Goal: Find specific page/section: Find specific page/section

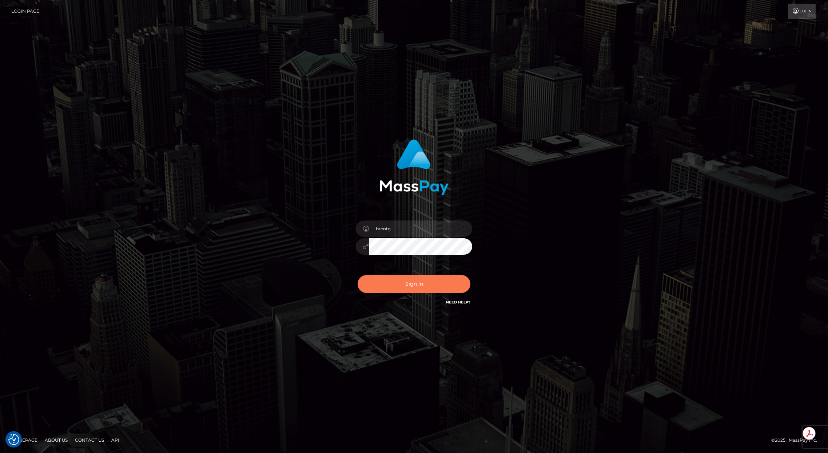
click at [411, 285] on button "Sign in" at bounding box center [414, 284] width 113 height 18
type input "brentg"
click at [413, 274] on div "Sign in Need Help?" at bounding box center [413, 287] width 127 height 32
click at [407, 280] on button "Sign in" at bounding box center [414, 284] width 113 height 18
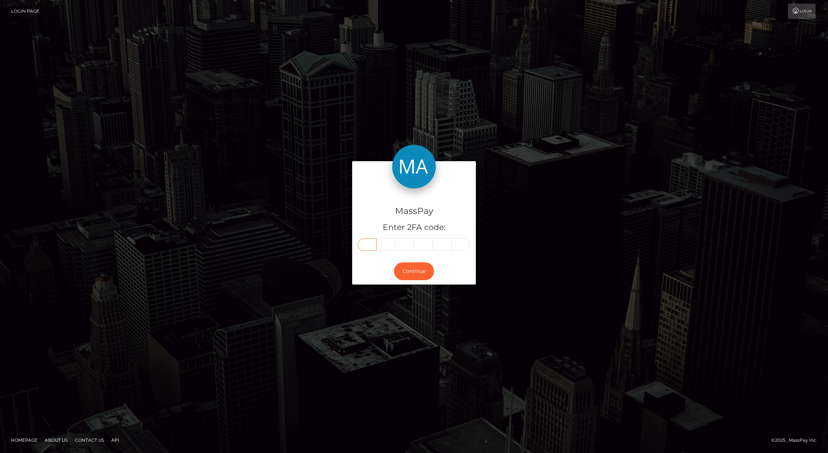
paste input "0"
type input "0"
type input "3"
type input "9"
type input "7"
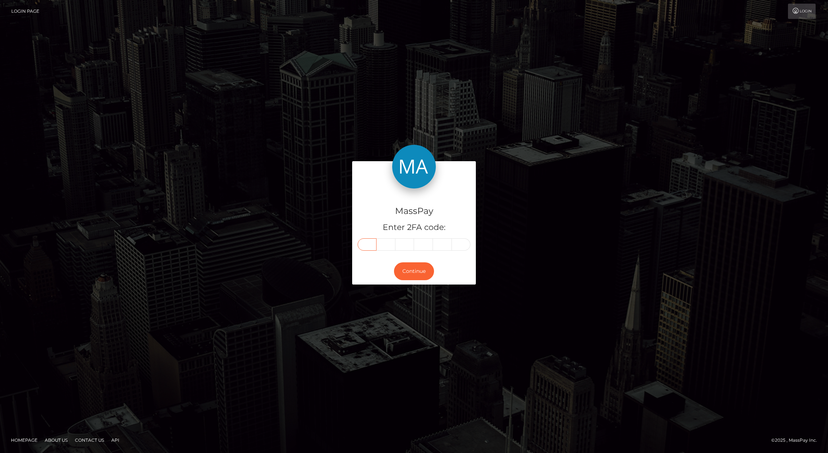
type input "3"
type input "7"
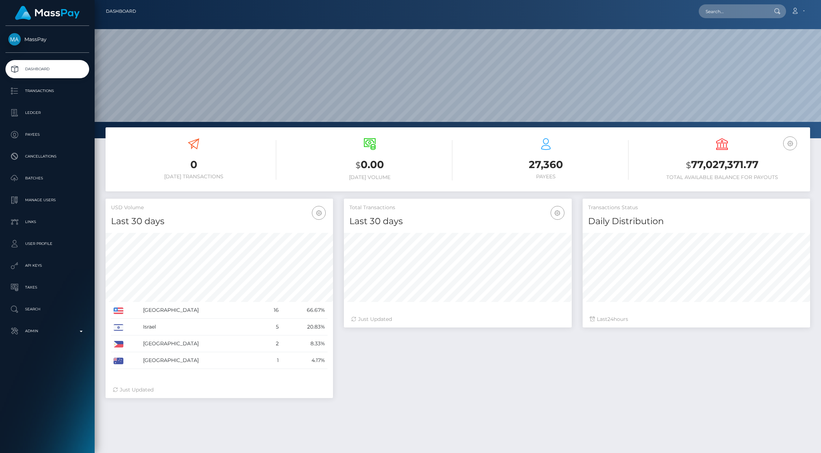
scroll to position [129, 227]
click at [750, 16] on input "text" at bounding box center [732, 11] width 68 height 14
paste input "pout_5P6SF63fc0Ujs"
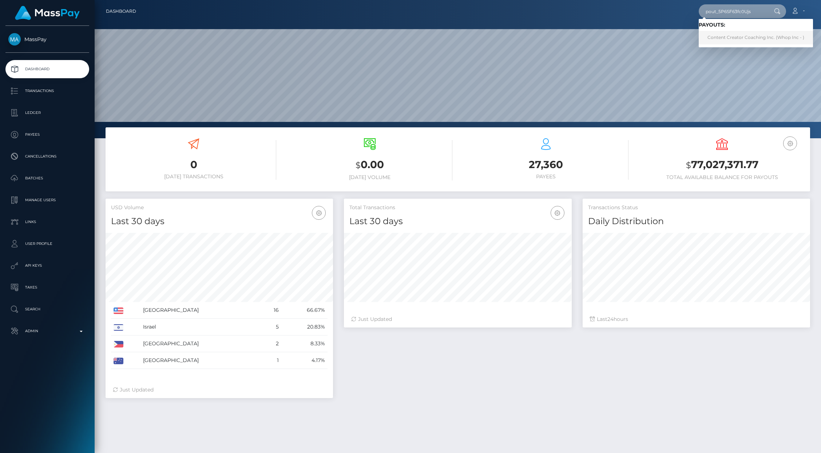
type input "pout_5P6SF63fc0Ujs"
click at [740, 38] on link "Content Creator Coaching Inc. (Whop Inc - )" at bounding box center [755, 37] width 114 height 13
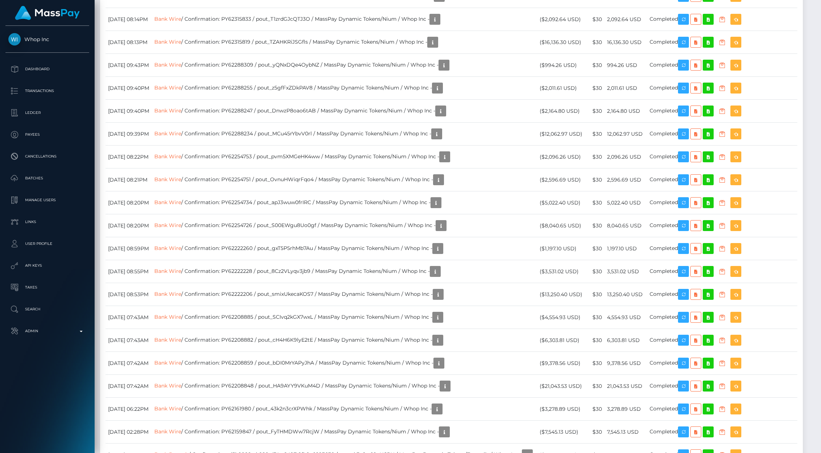
scroll to position [973, 0]
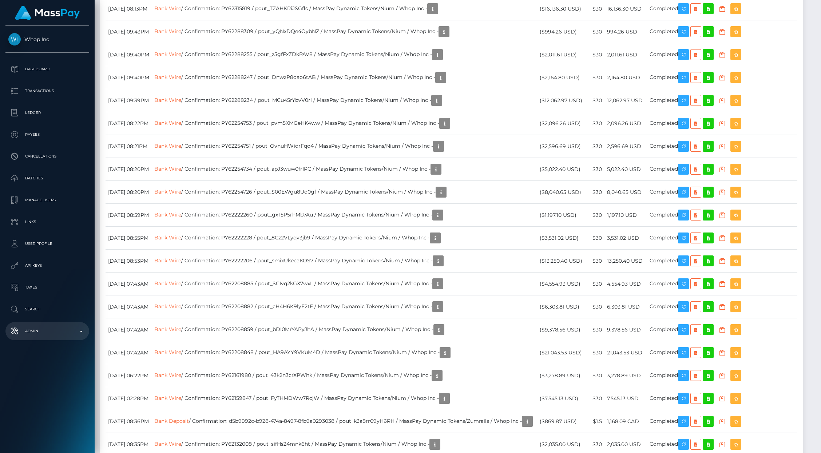
click at [75, 338] on link "Admin" at bounding box center [47, 331] width 84 height 18
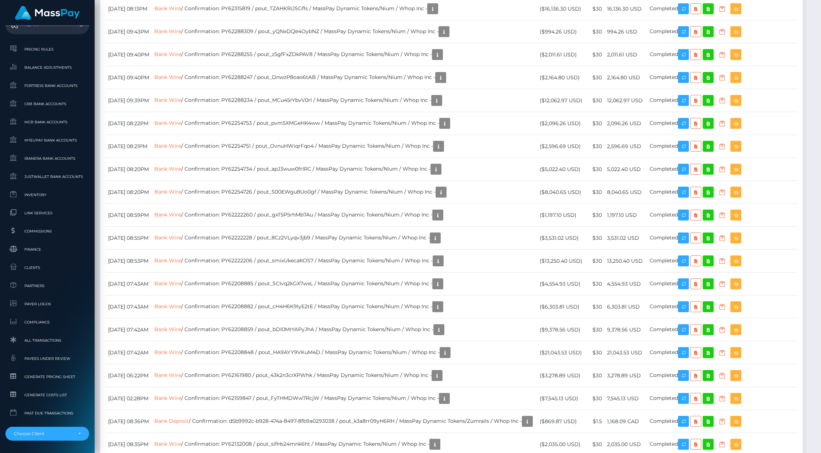
scroll to position [331, 0]
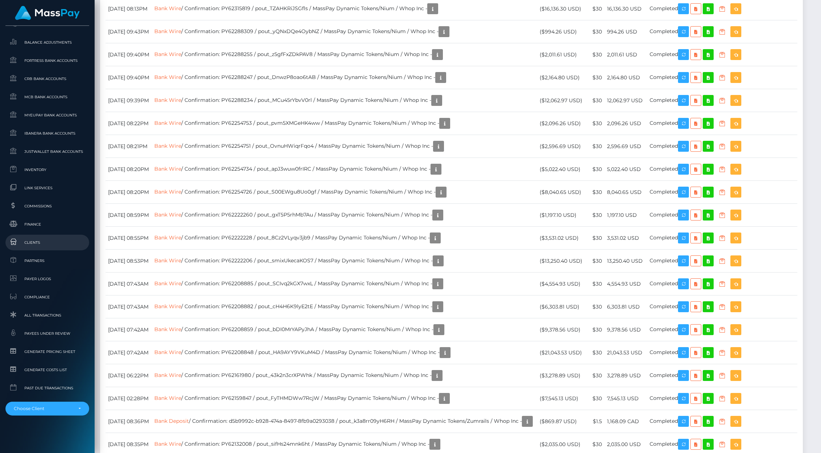
click at [35, 243] on span "Clients" at bounding box center [47, 242] width 78 height 8
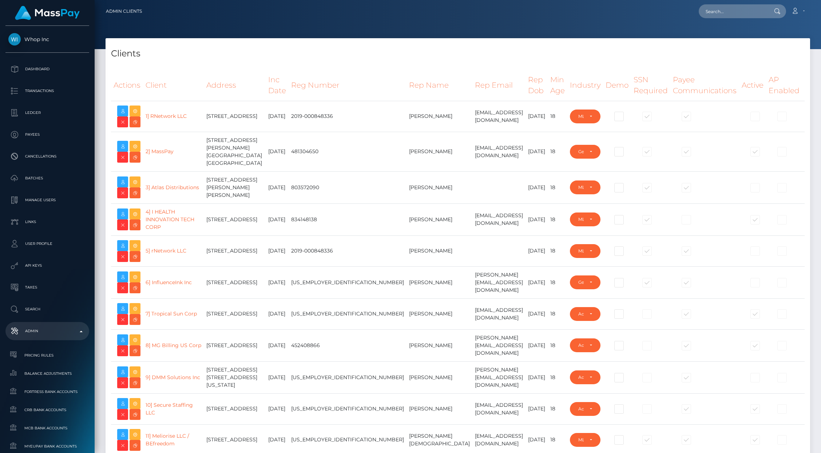
select select "223"
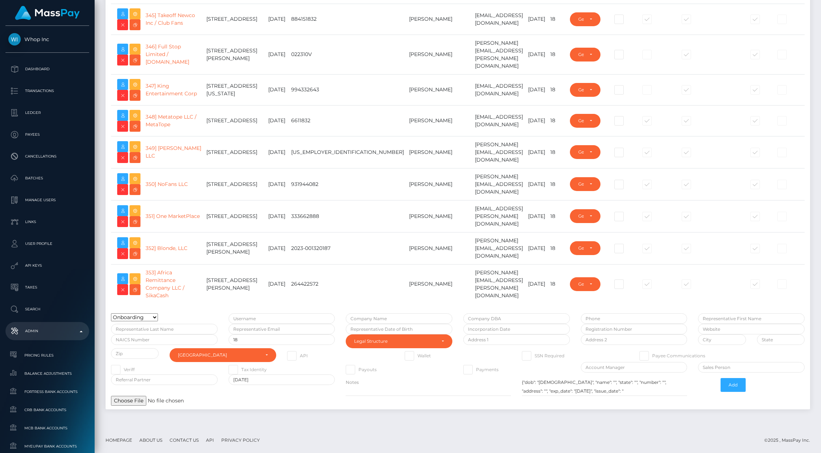
scroll to position [11966, 0]
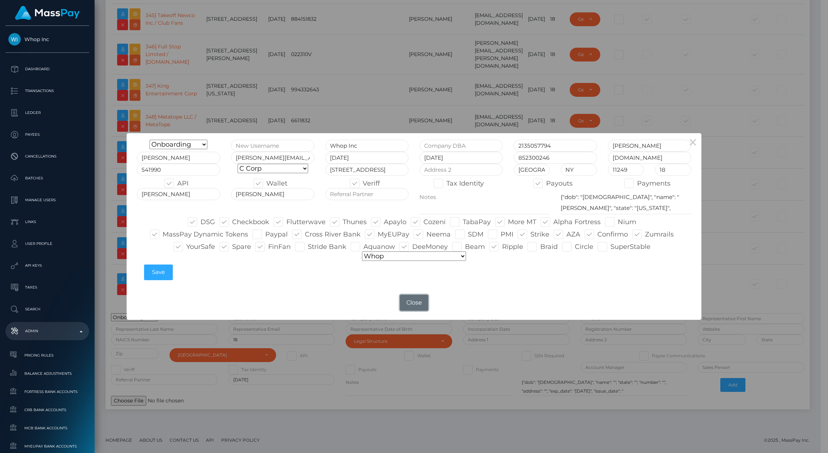
click at [416, 307] on button "Close" at bounding box center [414, 303] width 28 height 16
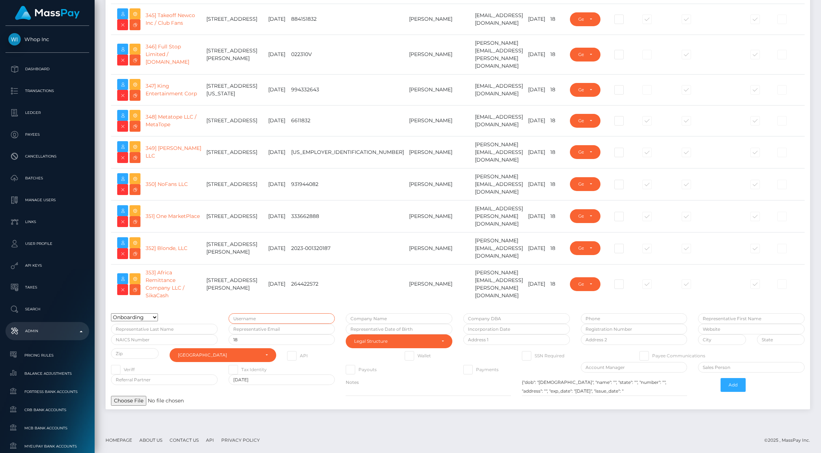
type input "brentg"
click at [175, 128] on link "348] Metatope LLC / MetaTope" at bounding box center [170, 120] width 51 height 14
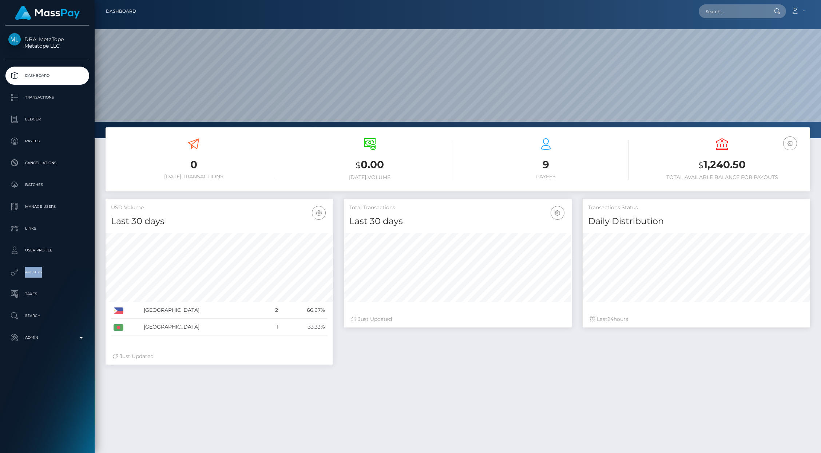
scroll to position [129, 227]
click at [724, 17] on input "text" at bounding box center [732, 11] width 68 height 14
paste input "poact_A4PdhB75GWXv"
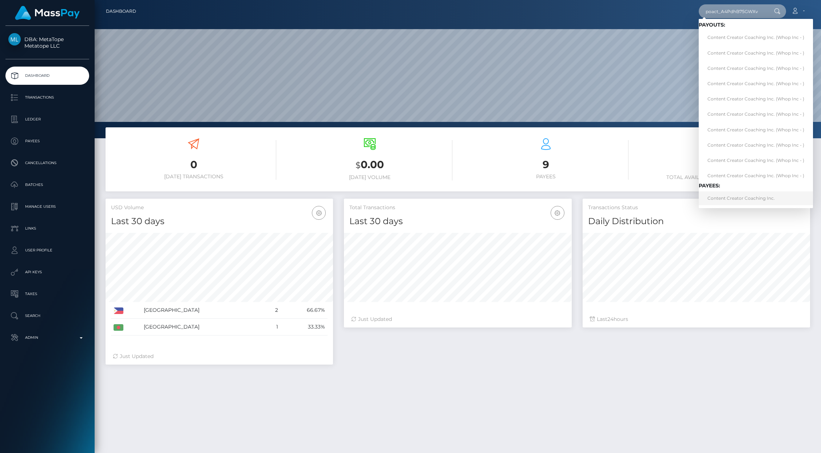
type input "poact_A4PdhB75GWXv"
click at [725, 197] on link "Content Creator Coaching Inc." at bounding box center [755, 197] width 114 height 13
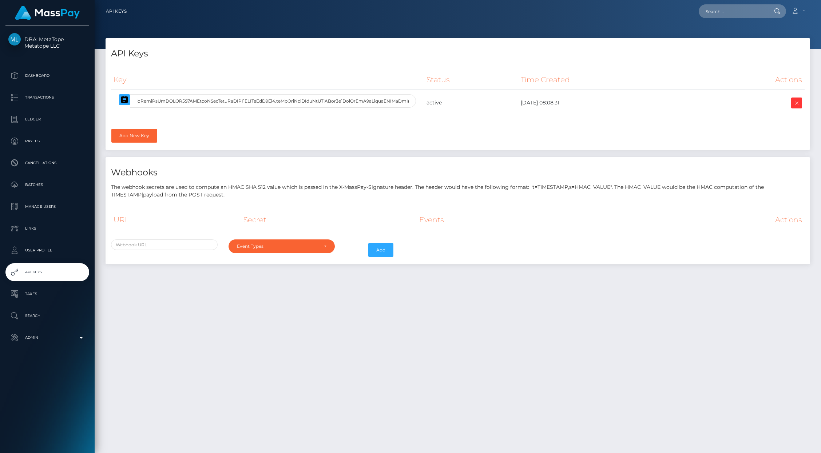
select select
click at [128, 101] on icon "button" at bounding box center [124, 99] width 9 height 9
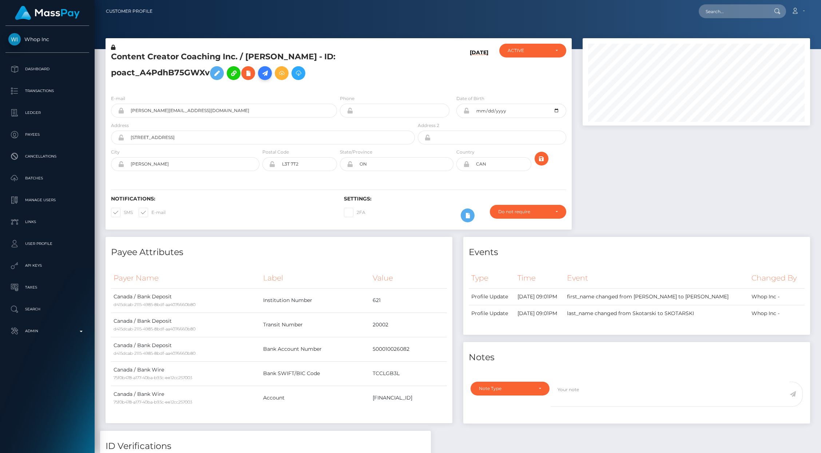
click at [267, 73] on icon at bounding box center [264, 73] width 9 height 9
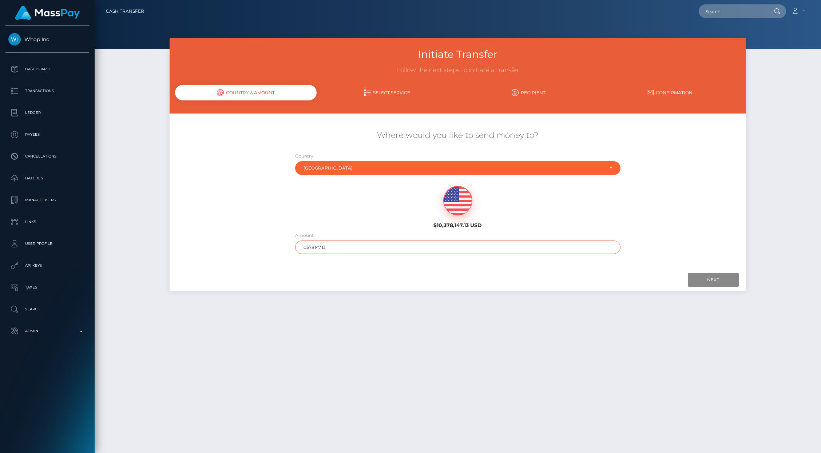
drag, startPoint x: 310, startPoint y: 247, endPoint x: 358, endPoint y: 244, distance: 47.7
click at [358, 244] on input "10378147.13" at bounding box center [457, 246] width 325 height 13
drag, startPoint x: 311, startPoint y: 246, endPoint x: 367, endPoint y: 247, distance: 56.0
click at [367, 247] on input "10378147.13" at bounding box center [457, 246] width 325 height 13
type input "1037"
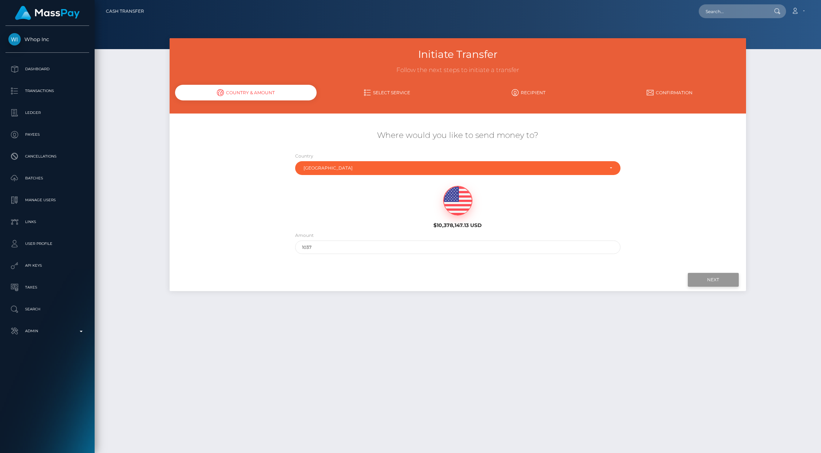
click at [703, 274] on input "Next" at bounding box center [712, 280] width 51 height 14
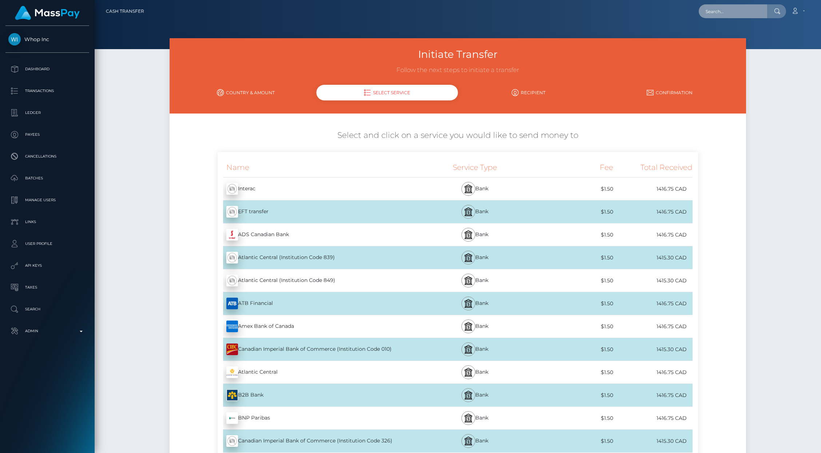
click at [731, 6] on input "text" at bounding box center [732, 11] width 68 height 14
paste input "poact_2IzY6cY6qKBD"
type input "poact_2IzY6cY6qKBD"
click at [731, 37] on link "JAWAD AL KHOURY" at bounding box center [727, 37] width 58 height 13
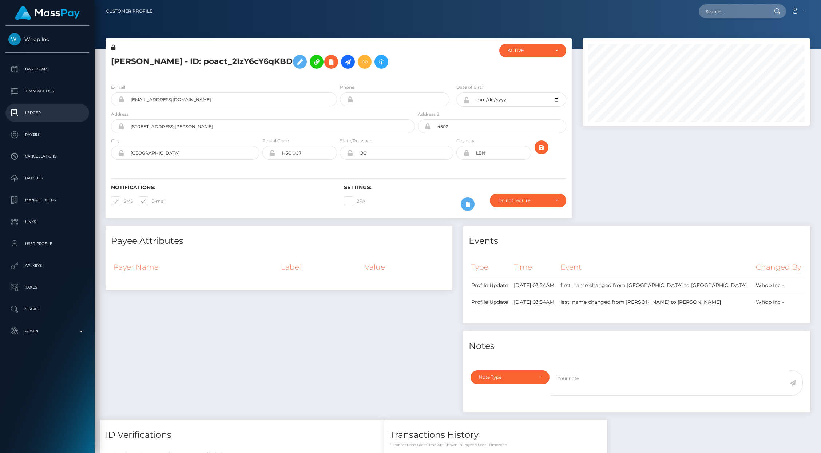
scroll to position [87, 227]
click at [352, 63] on icon at bounding box center [347, 61] width 9 height 9
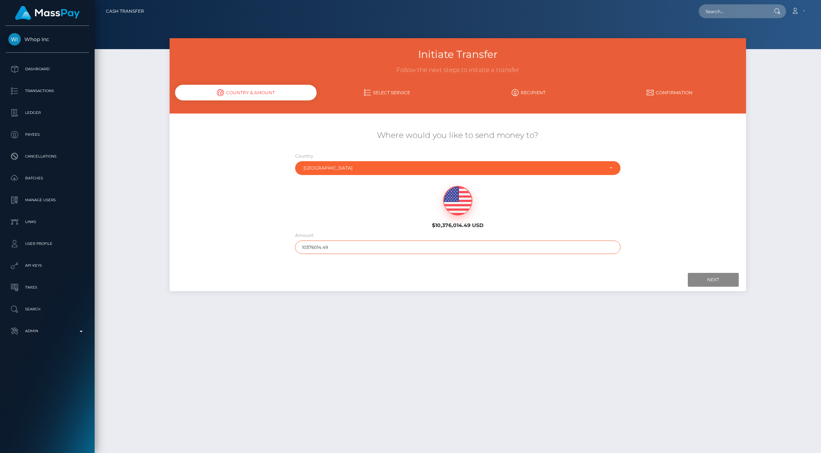
drag, startPoint x: 310, startPoint y: 243, endPoint x: 382, endPoint y: 249, distance: 71.9
click at [382, 249] on input "10376014.49" at bounding box center [457, 246] width 325 height 13
type input "1587"
click at [719, 283] on input "Next" at bounding box center [712, 280] width 51 height 14
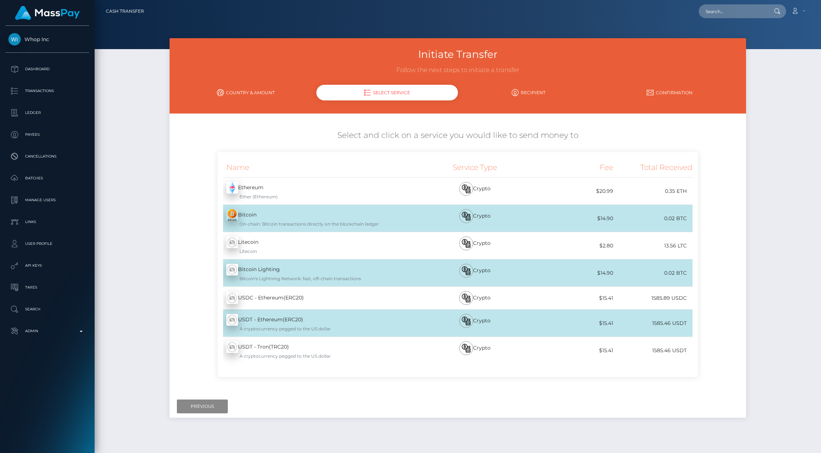
click at [752, 21] on nav "Cash Transfer Loading... Loading... Account Logout" at bounding box center [458, 11] width 726 height 23
click at [741, 17] on input "text" at bounding box center [732, 11] width 68 height 14
paste input "pout_UmkKudfPfOf0M"
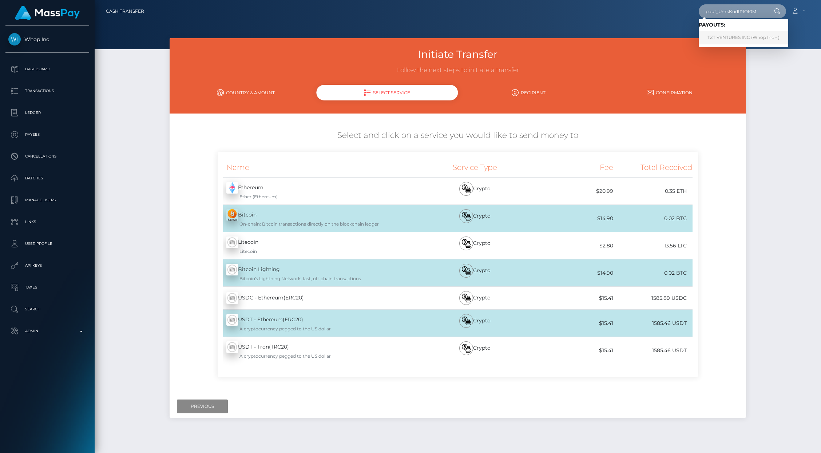
type input "pout_UmkKudfPfOf0M"
click at [746, 39] on link "TZT VENTURES INC (Whop Inc - )" at bounding box center [742, 37] width 89 height 13
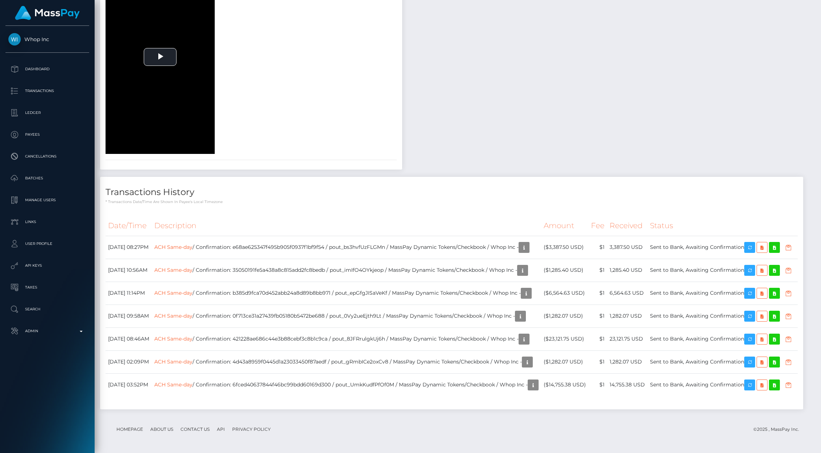
scroll to position [1063, 0]
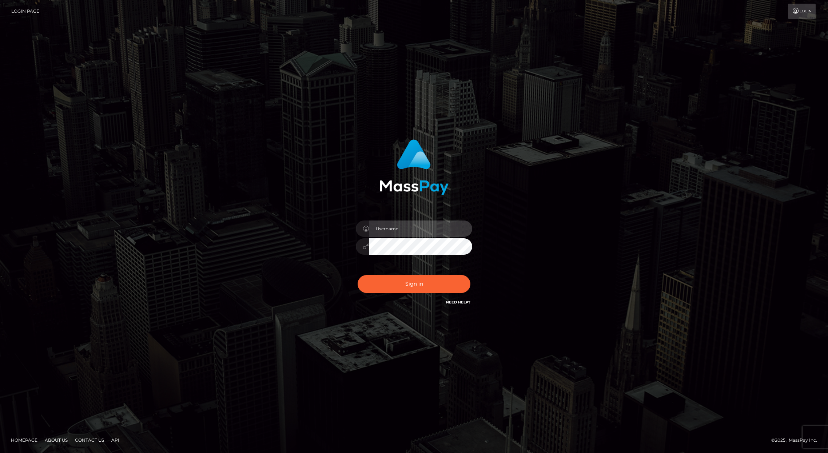
type input "brentg"
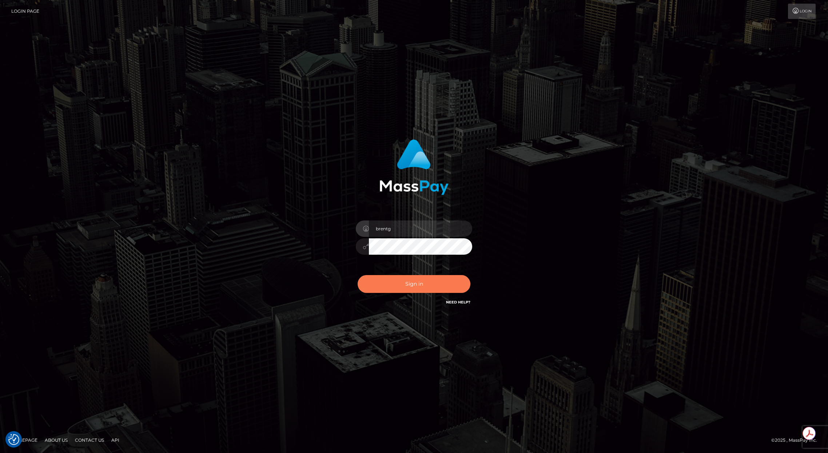
click at [443, 286] on button "Sign in" at bounding box center [414, 284] width 113 height 18
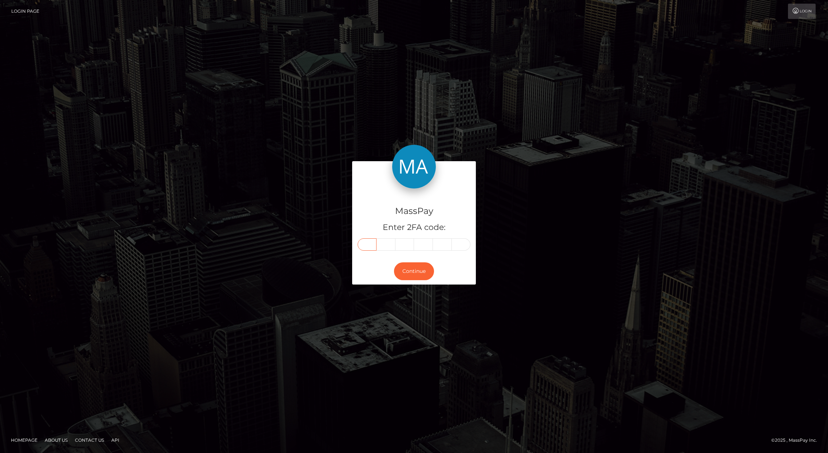
paste input "1"
type input "1"
type input "8"
type input "2"
type input "3"
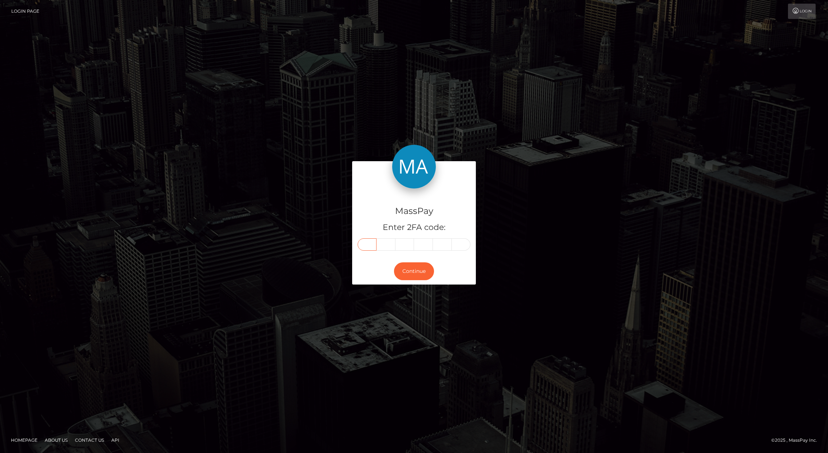
type input "1"
type input "3"
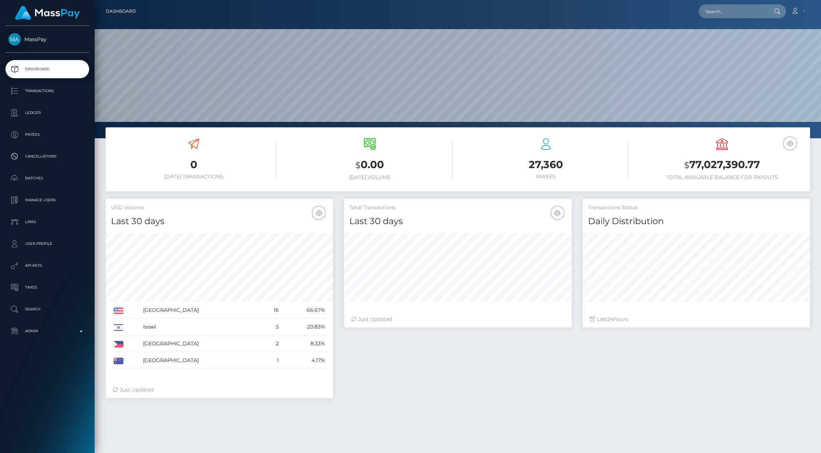
scroll to position [129, 227]
click at [748, 11] on input "text" at bounding box center [732, 11] width 68 height 14
paste input "pout_ubwQqY6ERdqc1"
type input "pout_ubwQqY6ERdqc1"
click at [734, 39] on link "Brandwash LLC (Whop Inc - )" at bounding box center [738, 37] width 81 height 13
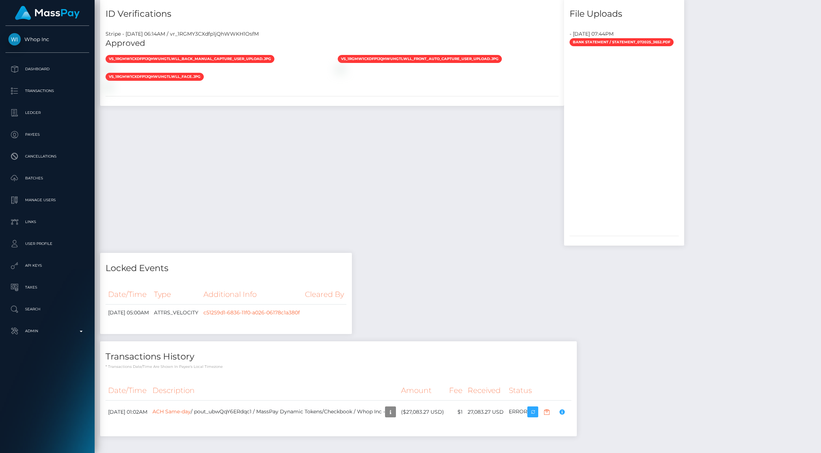
scroll to position [591, 0]
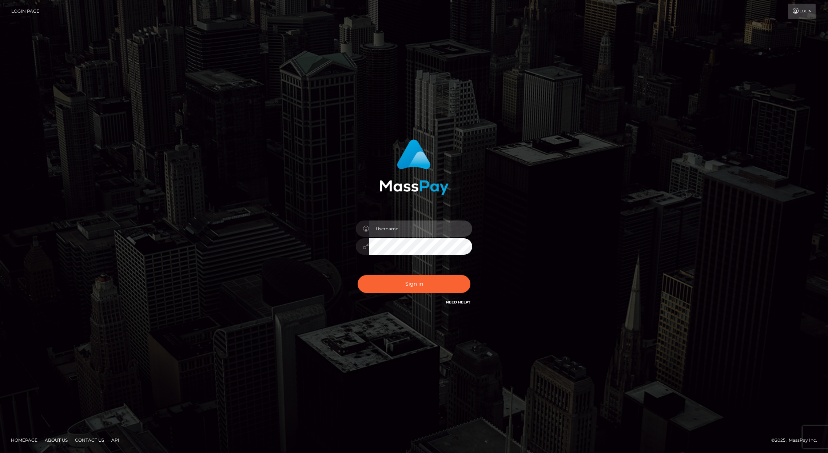
type input "brentg"
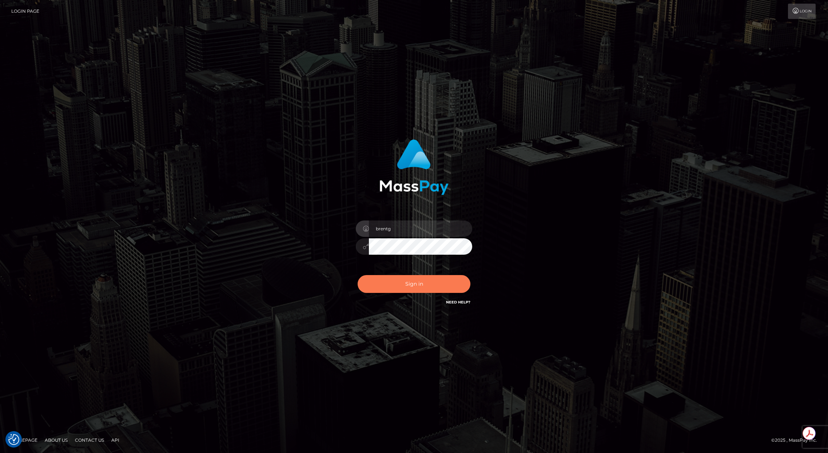
click at [411, 286] on button "Sign in" at bounding box center [414, 284] width 113 height 18
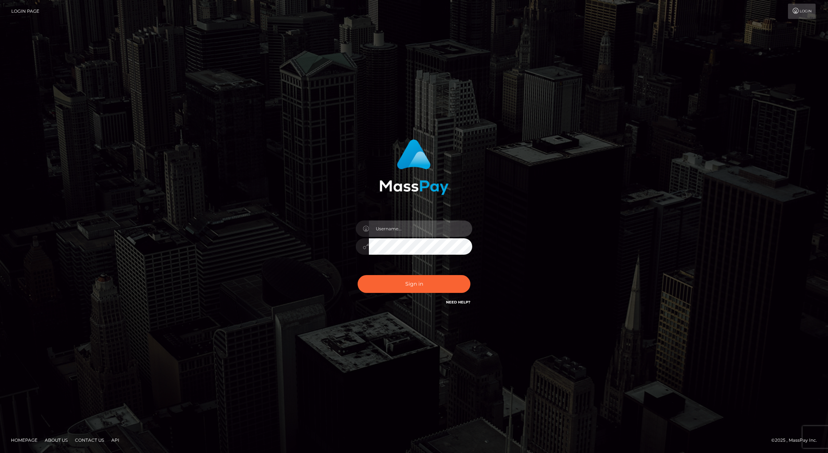
type input "brentg"
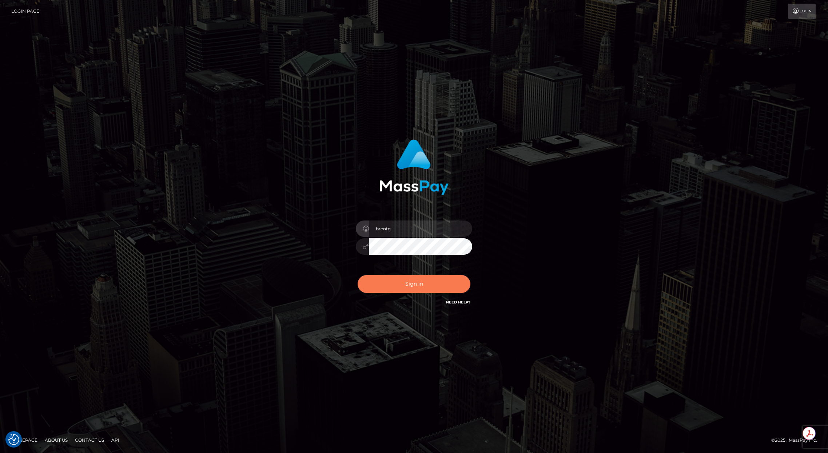
click at [404, 288] on button "Sign in" at bounding box center [414, 284] width 113 height 18
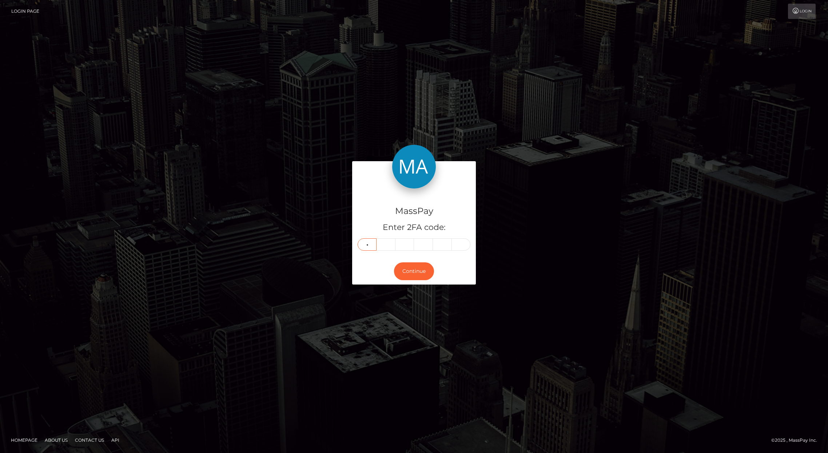
type input "7"
type input "2"
type input "7"
type input "5"
type input "6"
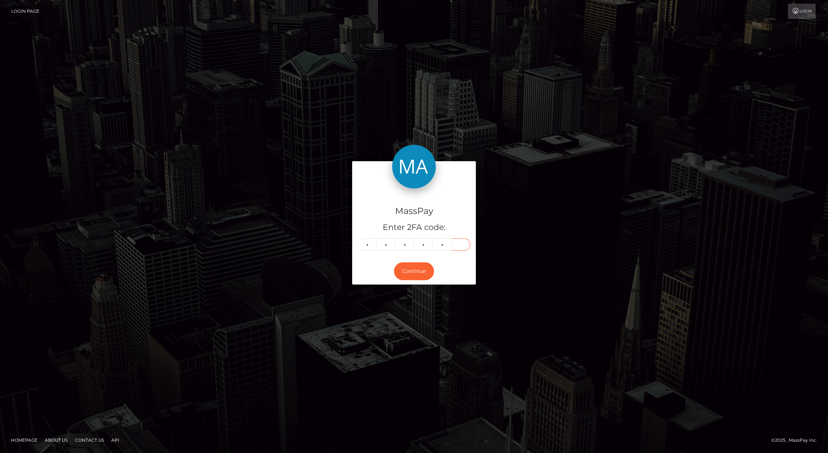
type input "5"
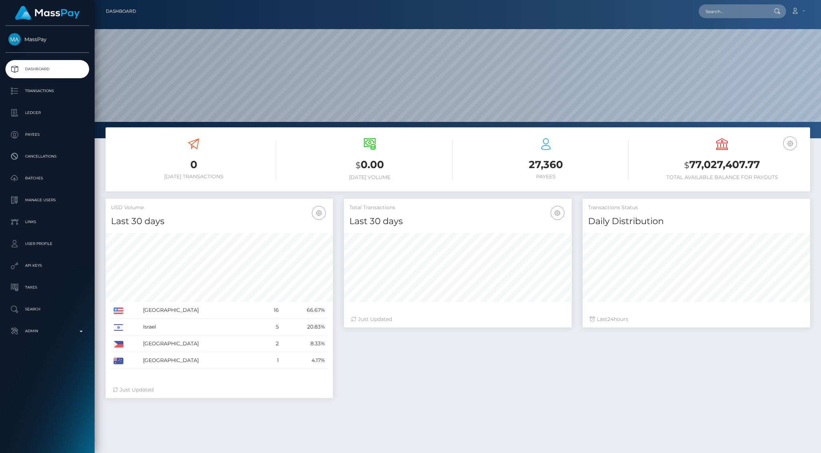
scroll to position [129, 227]
click at [726, 17] on input "text" at bounding box center [732, 11] width 68 height 14
paste input "payout_2490e6b2-7de0-11f0-8023-0266f44cc279""
click at [731, 16] on input "payout_2490e6b2-7de0-11f0-8023-0266f44cc279"" at bounding box center [732, 11] width 68 height 14
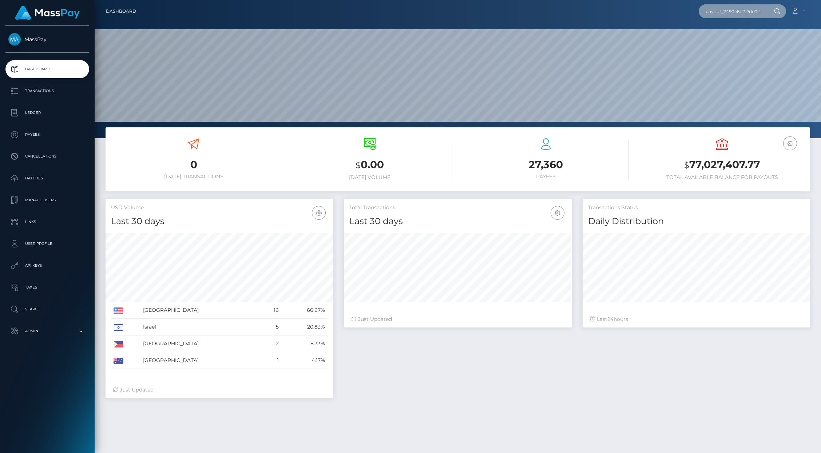
click at [731, 16] on input "payout_2490e6b2-7de0-11f0-8023-0266f44cc279"" at bounding box center [732, 11] width 68 height 14
paste input "reannaottewell13@hotmail.com"
type input "reannaottewell13@hotmail.com"
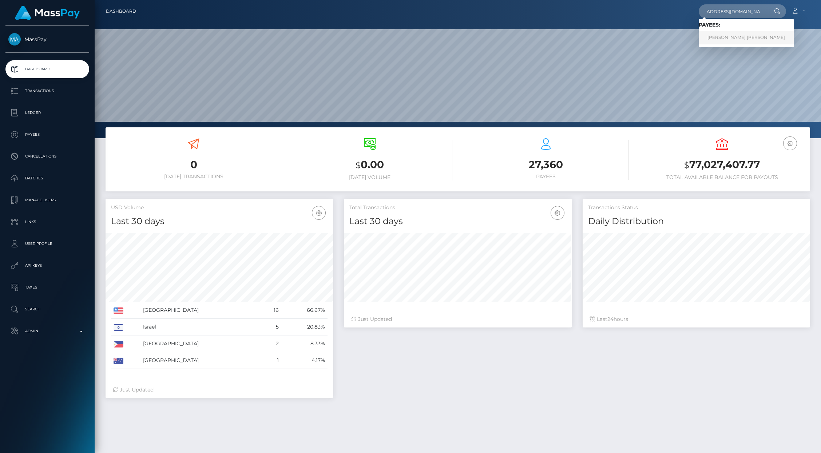
scroll to position [0, 0]
click at [743, 36] on link "REANNA MARY MARIA OTTEWELL" at bounding box center [745, 37] width 95 height 13
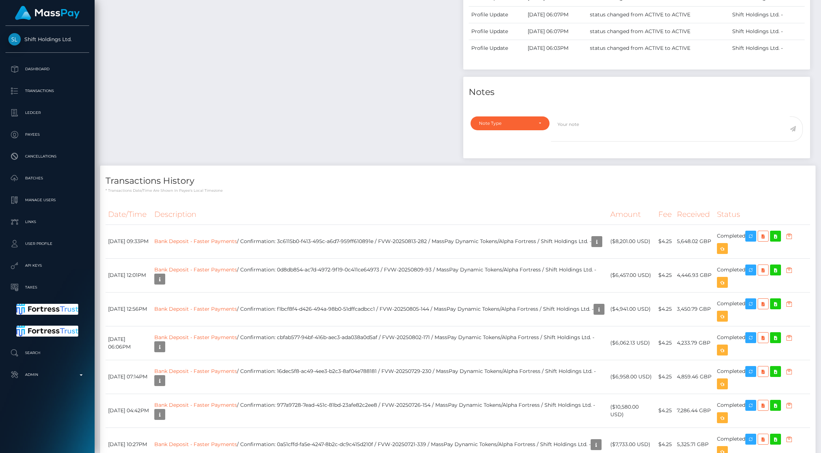
scroll to position [87, 227]
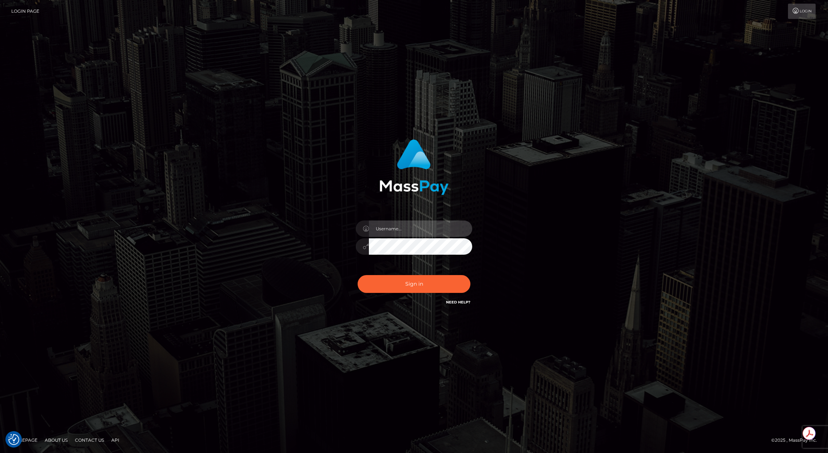
type input "brentg"
click at [399, 279] on button "Sign in" at bounding box center [414, 284] width 113 height 18
type input "brentg"
click at [384, 280] on button "Sign in" at bounding box center [414, 284] width 113 height 18
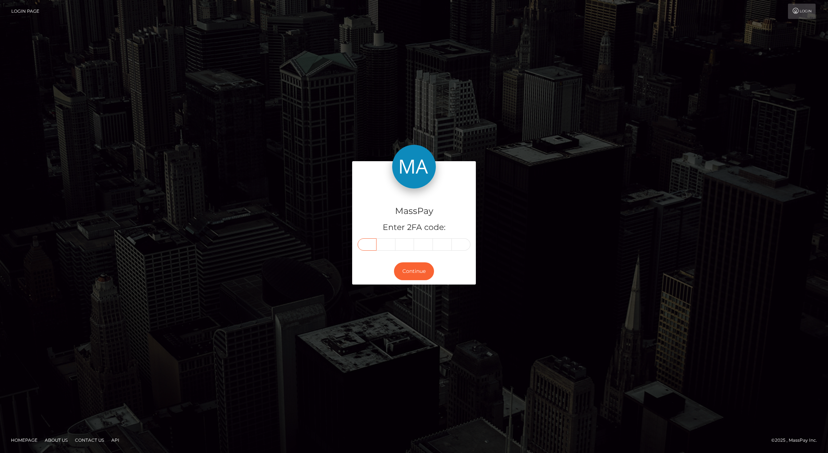
paste input "1"
type input "1"
type input "2"
type input "0"
type input "8"
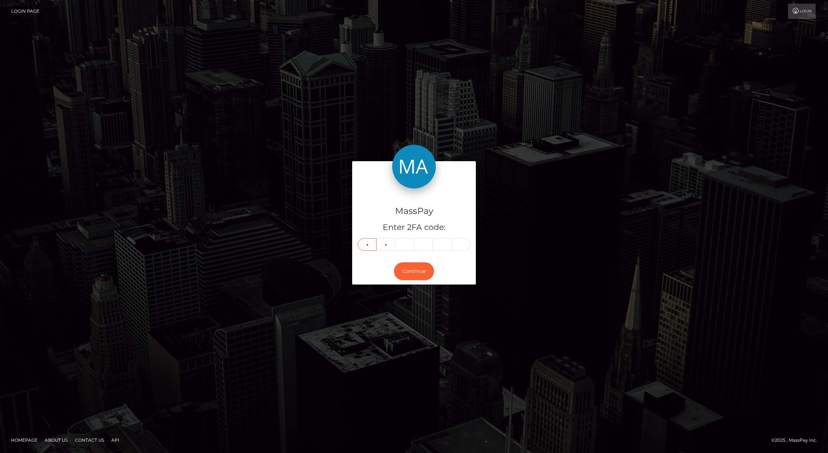
type input "1"
type input "6"
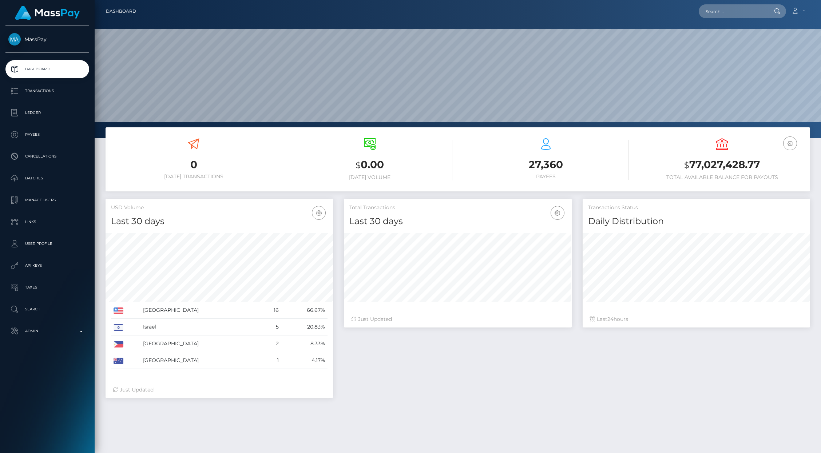
scroll to position [129, 227]
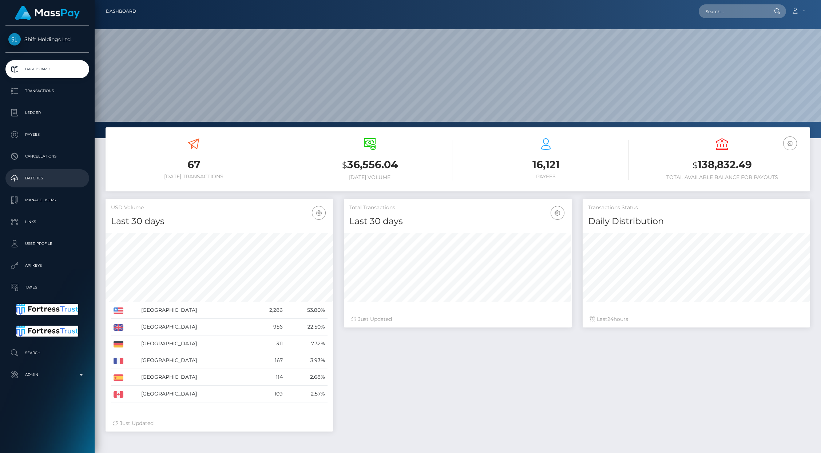
scroll to position [129, 227]
click at [40, 264] on p "API Keys" at bounding box center [47, 265] width 78 height 11
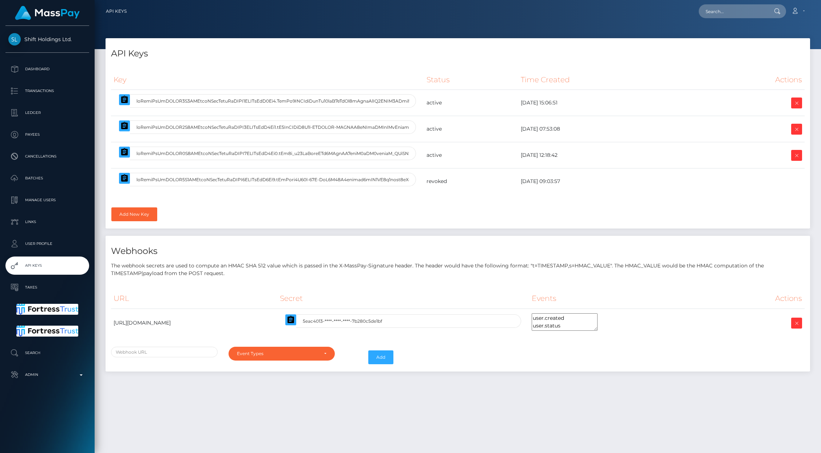
select select
click at [120, 148] on icon "button" at bounding box center [124, 152] width 9 height 9
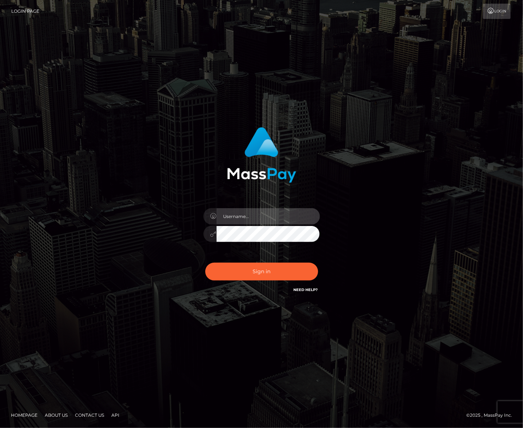
type input "brentg"
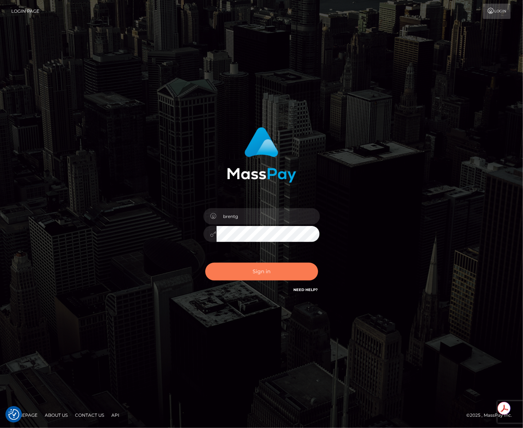
click at [262, 280] on button "Sign in" at bounding box center [261, 272] width 113 height 18
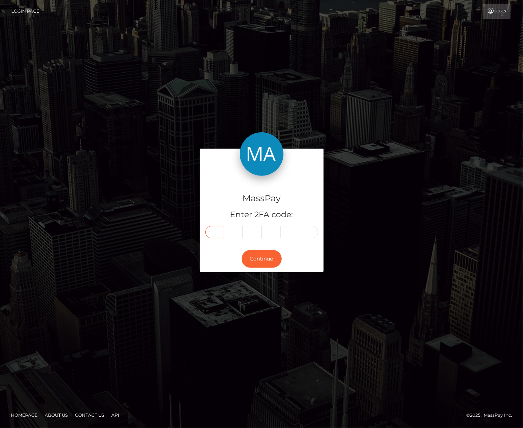
paste input "2"
type input "2"
type input "6"
type input "8"
type input "1"
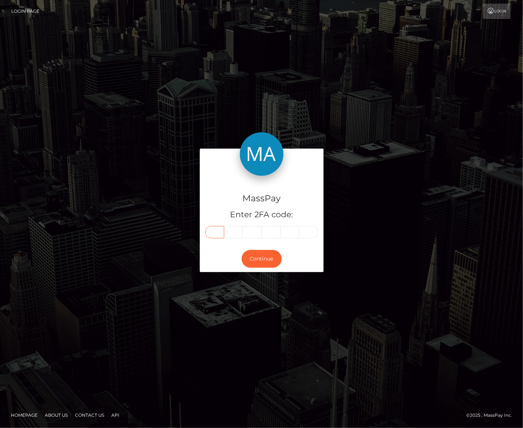
type input "2"
type input "8"
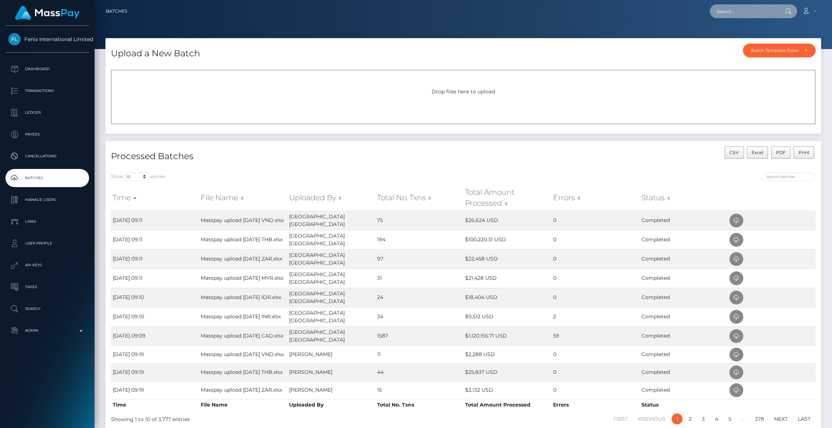
click at [735, 17] on input "text" at bounding box center [744, 11] width 68 height 14
paste input "e114c478-7dec-11f0-8023-0266f44cc279"
type input "e114c478-7dec-11f0-8023-0266f44cc279"
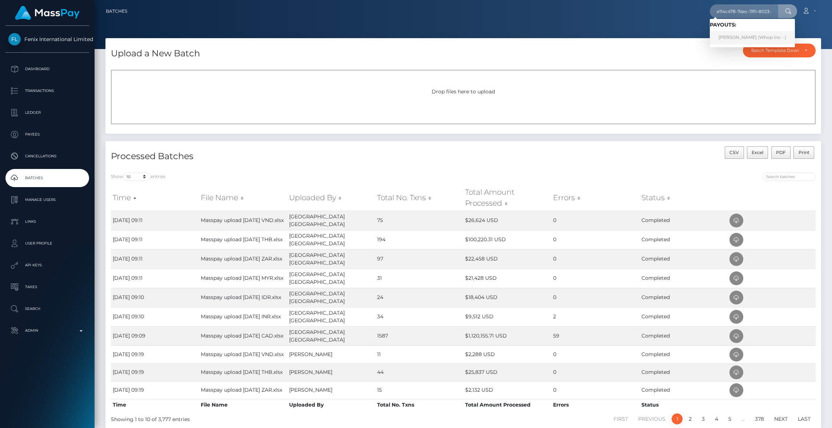
click at [732, 41] on link "[PERSON_NAME] (Whop Inc - )" at bounding box center [752, 37] width 85 height 13
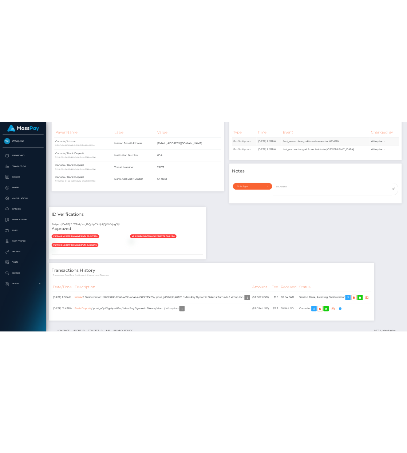
scroll to position [363614, 363611]
